Goal: Transaction & Acquisition: Purchase product/service

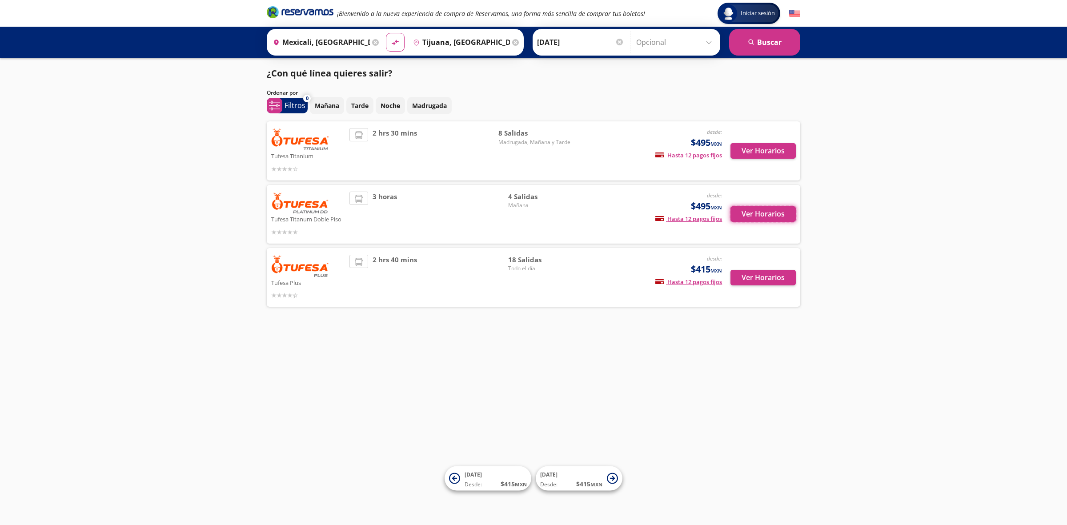
drag, startPoint x: 769, startPoint y: 214, endPoint x: 781, endPoint y: 240, distance: 28.1
click at [781, 240] on div "Tufesa Titanum Doble Piso desde: $495 MXN Hasta 12 pagos fijos Pagos fijos en c…" at bounding box center [533, 214] width 533 height 59
drag, startPoint x: 767, startPoint y: 152, endPoint x: 778, endPoint y: 188, distance: 36.8
click at [778, 188] on div "Tufesa Titanium desde: $495 MXN Hasta 12 pagos fijos Pagos fijos en compras may…" at bounding box center [533, 213] width 533 height 185
click at [768, 279] on button "Ver Horarios" at bounding box center [762, 278] width 65 height 16
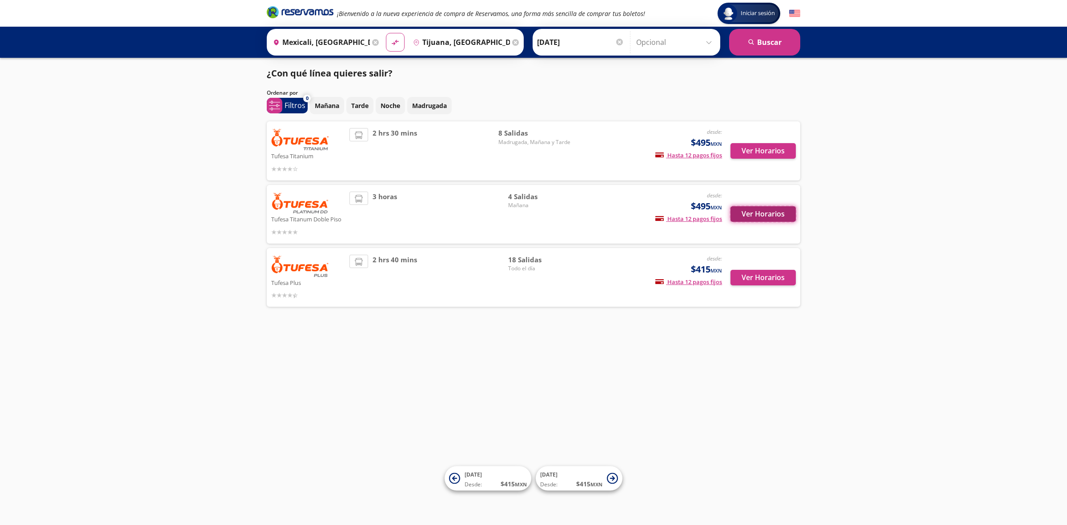
click at [772, 221] on button "Ver Horarios" at bounding box center [762, 214] width 65 height 16
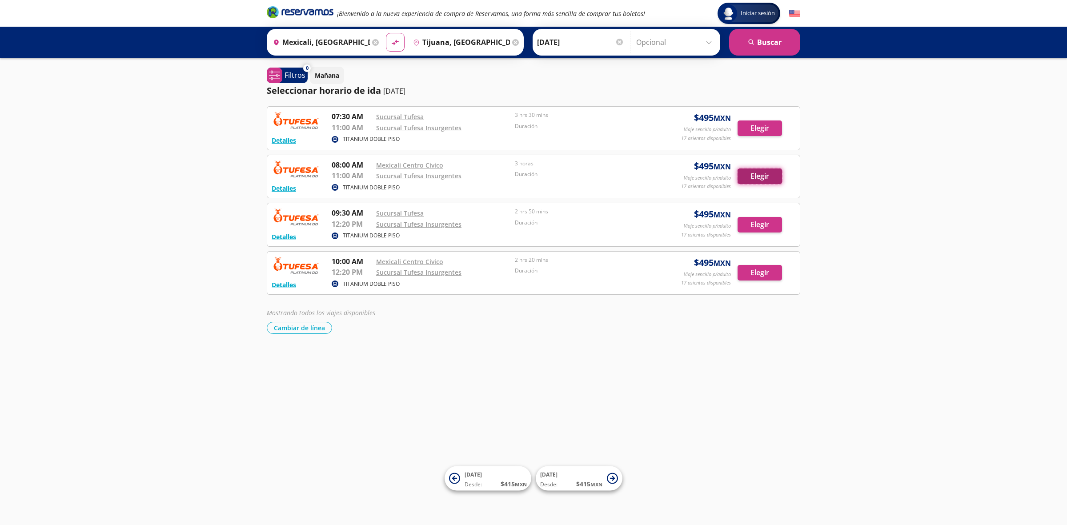
click at [765, 181] on button "Elegir" at bounding box center [759, 176] width 44 height 16
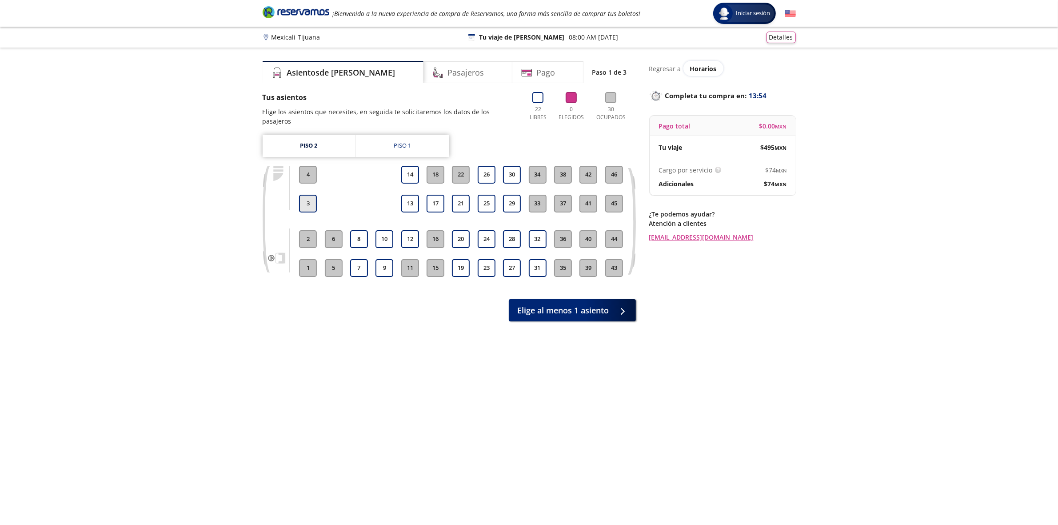
click at [315, 195] on button "3" at bounding box center [308, 204] width 18 height 18
click at [402, 166] on button "14" at bounding box center [410, 175] width 18 height 18
click at [316, 195] on button "3" at bounding box center [308, 204] width 18 height 18
click at [608, 306] on button "Continuar con 1 asiento" at bounding box center [573, 308] width 126 height 22
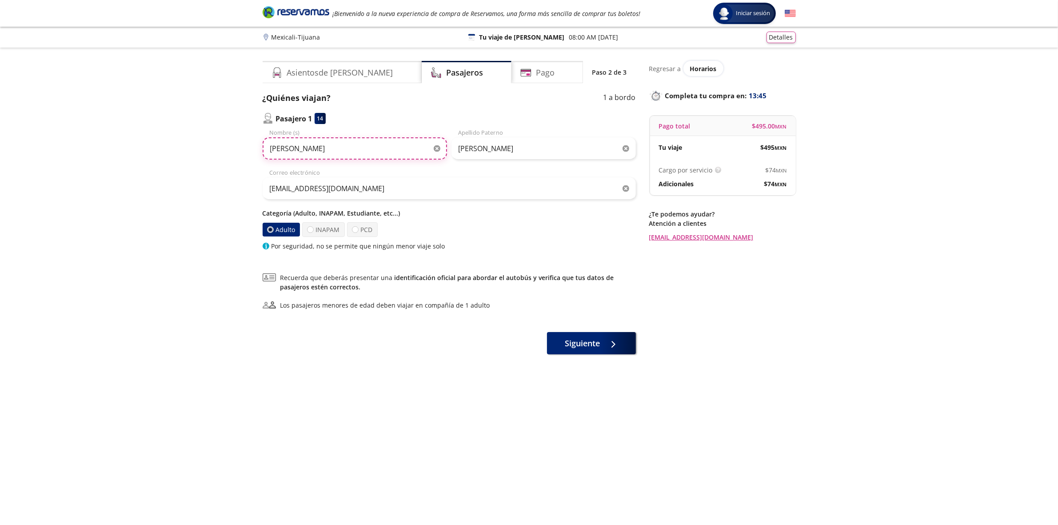
drag, startPoint x: 312, startPoint y: 154, endPoint x: 263, endPoint y: 141, distance: 51.3
click at [263, 141] on input "[PERSON_NAME]" at bounding box center [355, 148] width 184 height 22
type input "[PERSON_NAME]"
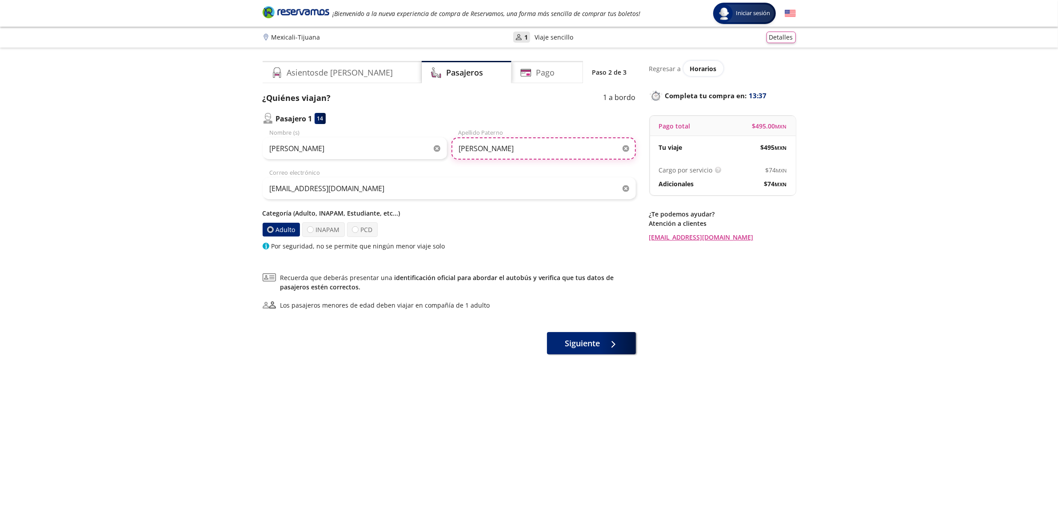
type input "[PERSON_NAME]"
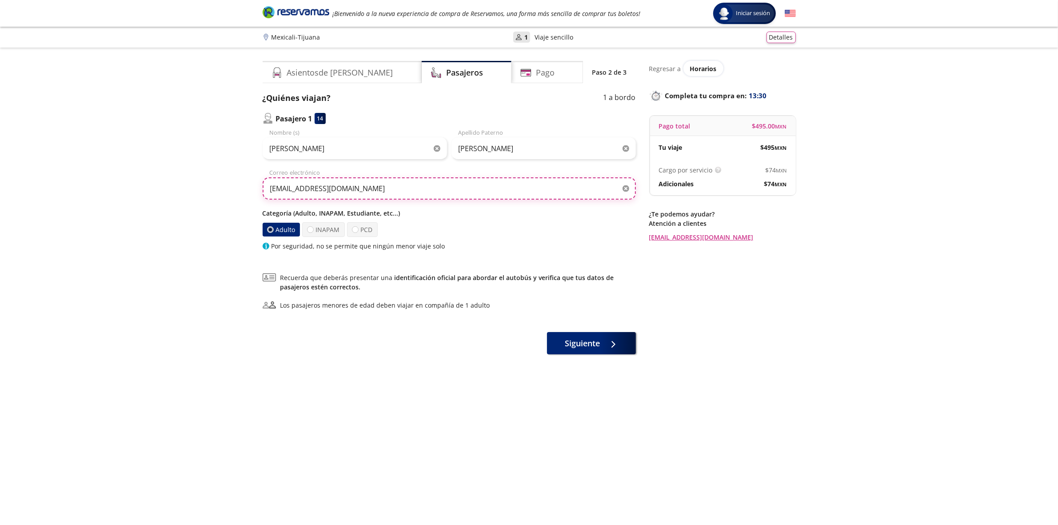
type input "[EMAIL_ADDRESS][DOMAIN_NAME]"
click at [371, 338] on div "Siguiente" at bounding box center [449, 343] width 373 height 22
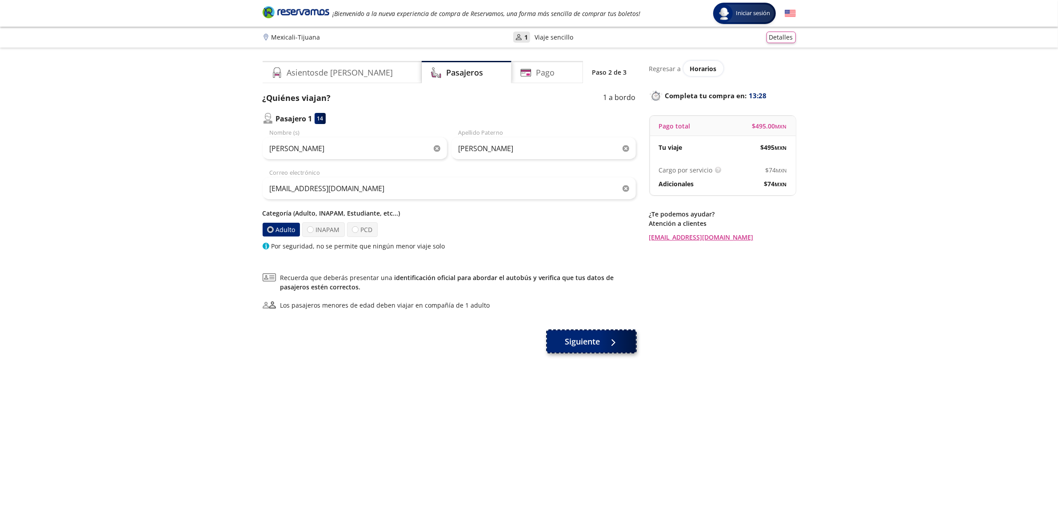
click at [569, 340] on span "Siguiente" at bounding box center [582, 342] width 35 height 12
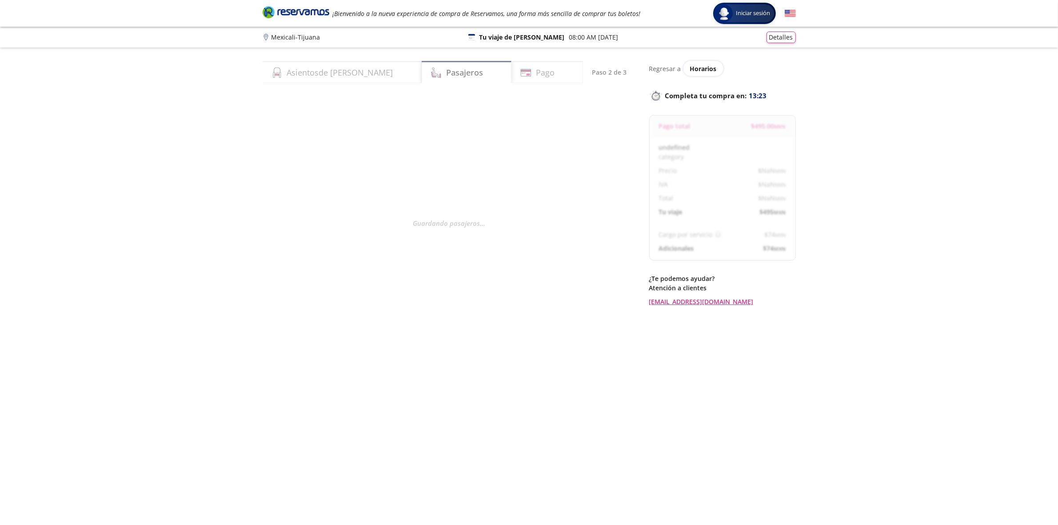
select select "MX"
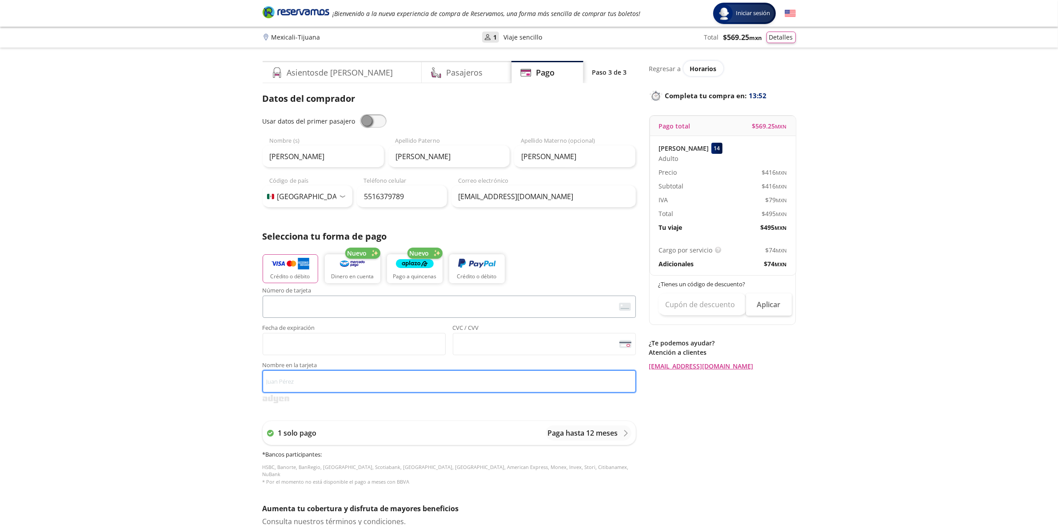
type input "[PERSON_NAME]"
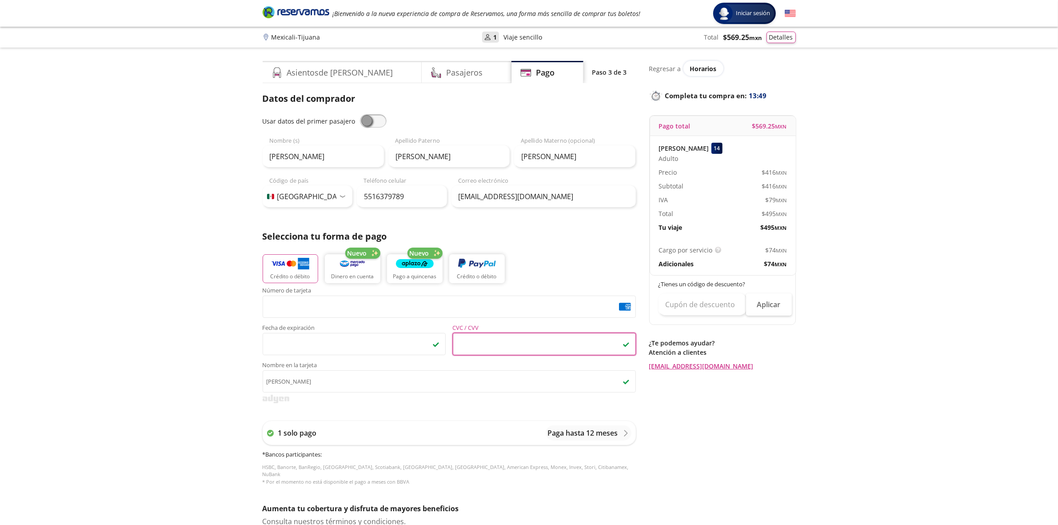
click at [204, 277] on div "Group 9 Created with Sketch. Pago Mexicali - Tijuana Iniciar sesión Iniciar ses…" at bounding box center [529, 368] width 1058 height 737
click at [789, 30] on button "Detalles" at bounding box center [781, 36] width 29 height 12
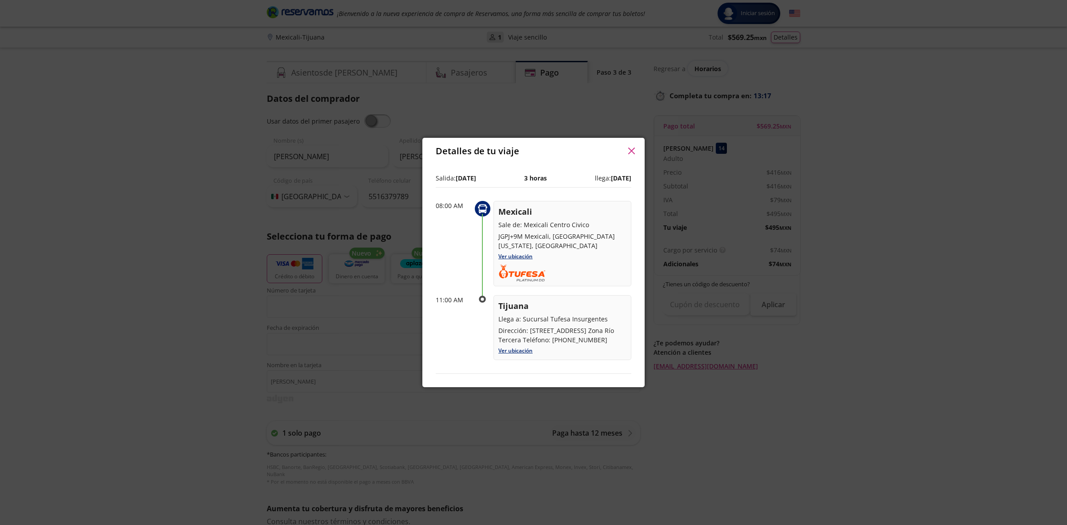
click at [634, 152] on icon "button" at bounding box center [631, 151] width 7 height 7
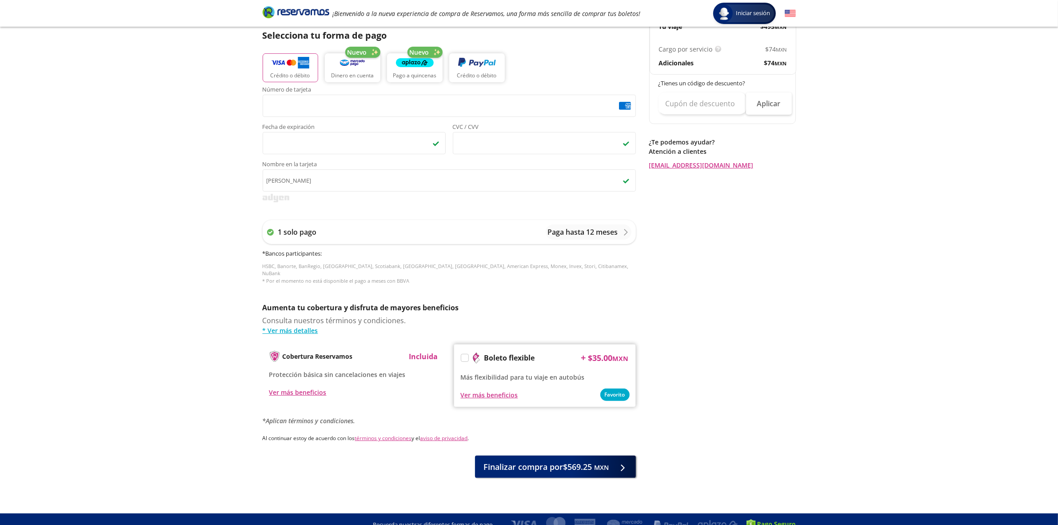
scroll to position [204, 0]
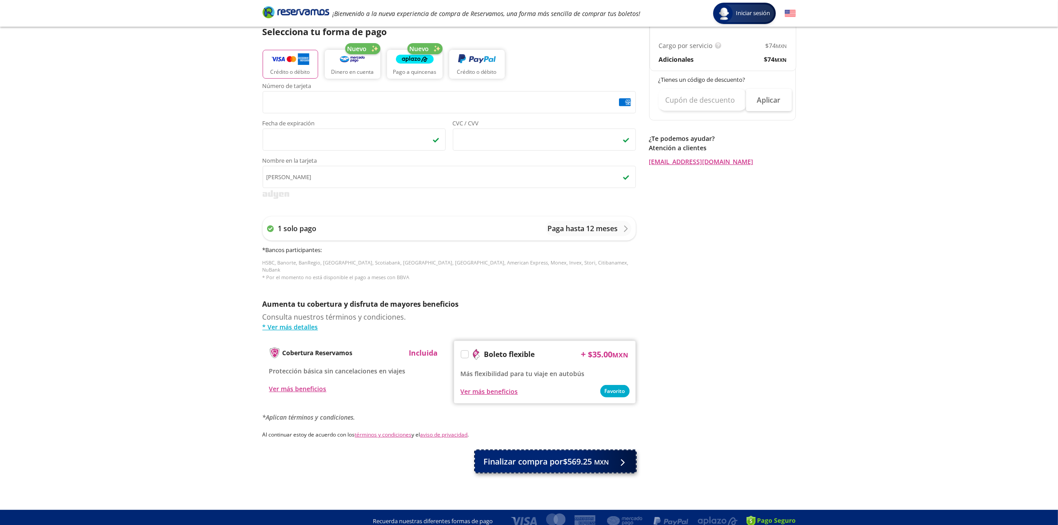
click at [553, 456] on span "Finalizar compra por $569.25 MXN" at bounding box center [546, 462] width 125 height 12
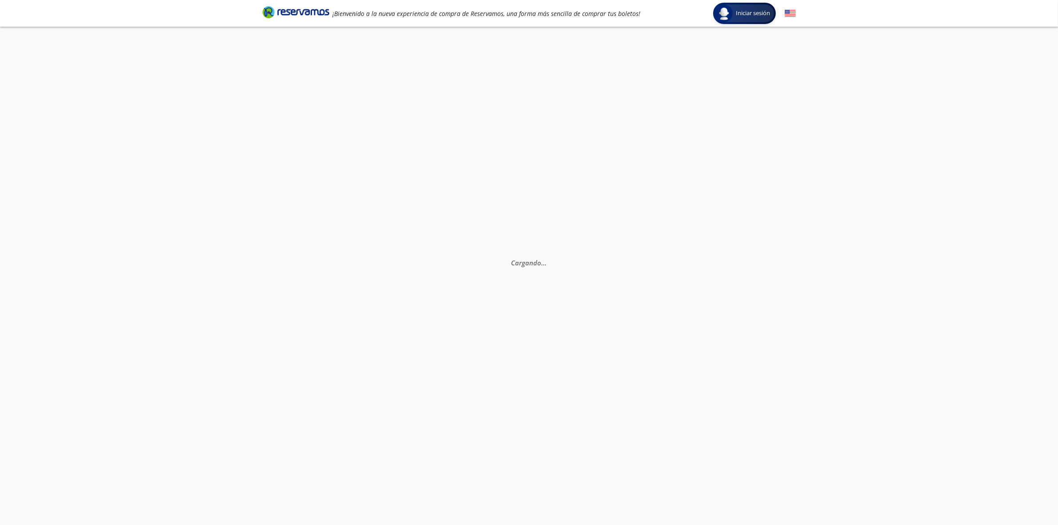
scroll to position [1, 0]
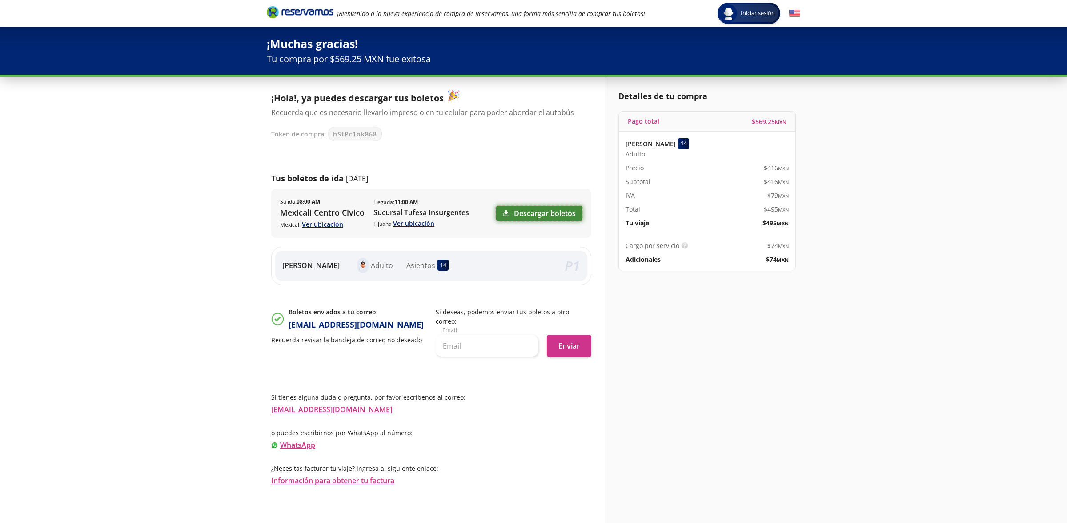
click at [534, 218] on link "Descargar boletos" at bounding box center [539, 213] width 86 height 15
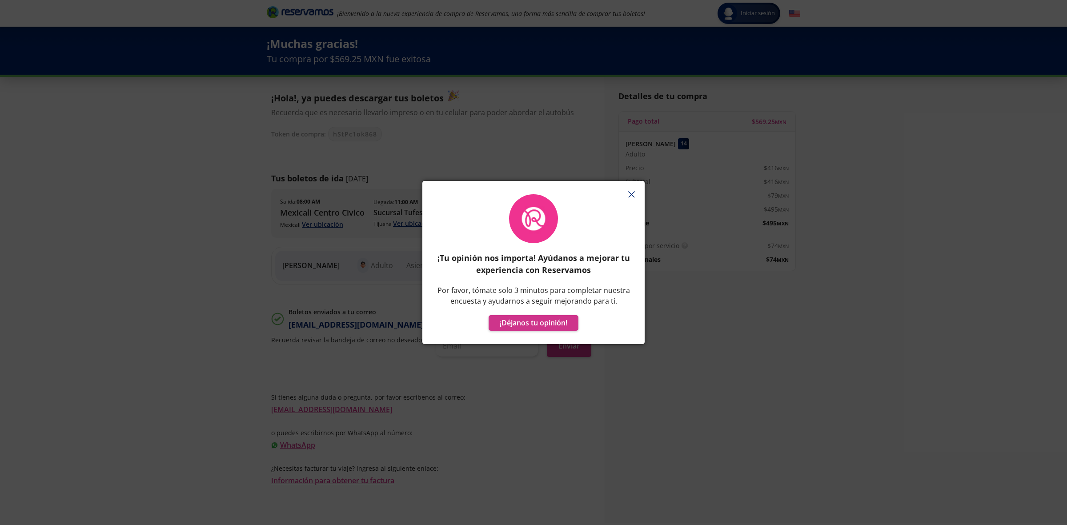
click at [628, 197] on icon "button" at bounding box center [631, 194] width 7 height 7
